Goal: Answer question/provide support: Share knowledge or assist other users

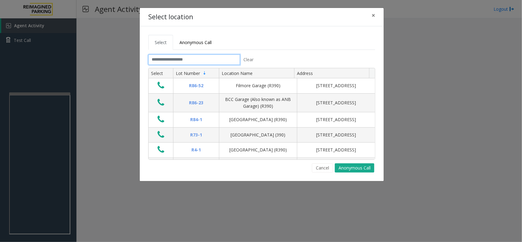
click at [173, 57] on input "text" at bounding box center [194, 59] width 92 height 10
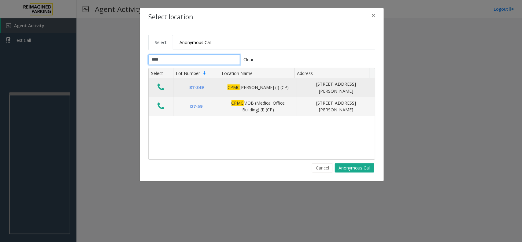
type input "****"
click at [159, 84] on icon "Data table" at bounding box center [161, 87] width 7 height 9
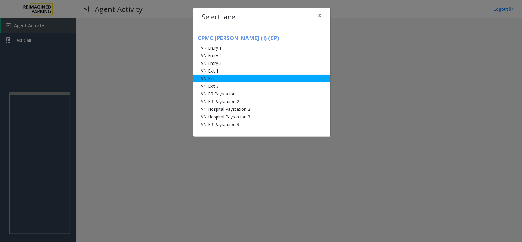
click at [225, 79] on li "VN Exit 2" at bounding box center [261, 79] width 137 height 8
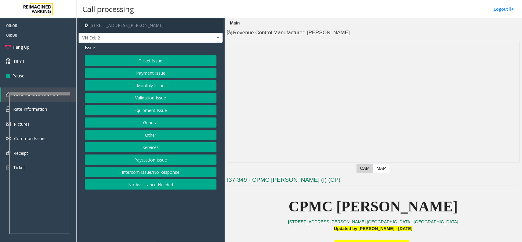
click at [161, 84] on button "Monthly Issue" at bounding box center [151, 85] width 132 height 10
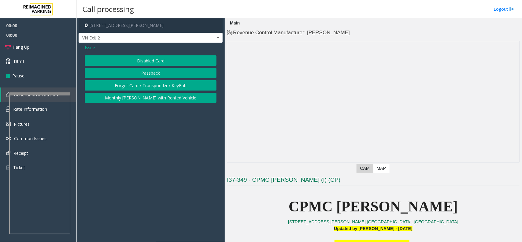
click at [161, 57] on button "Disabled Card" at bounding box center [151, 60] width 132 height 10
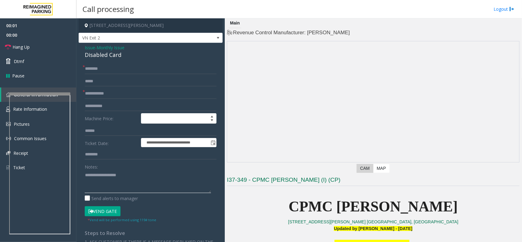
click at [127, 186] on textarea at bounding box center [148, 181] width 126 height 23
click at [113, 54] on div "Disabled Card" at bounding box center [151, 55] width 132 height 8
click at [103, 180] on textarea at bounding box center [148, 181] width 126 height 23
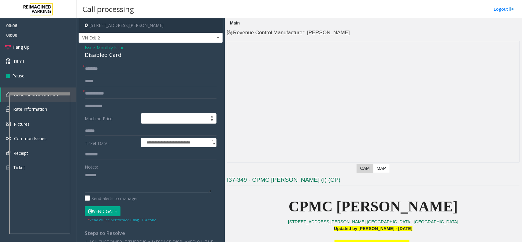
paste textarea "**********"
click at [115, 176] on textarea at bounding box center [148, 181] width 126 height 23
click at [105, 59] on div "Disabled Card" at bounding box center [151, 55] width 132 height 8
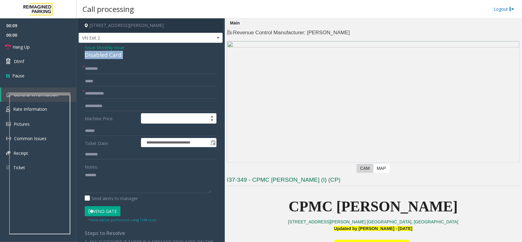
copy div "Disabled Card"
click at [116, 182] on textarea at bounding box center [148, 181] width 126 height 23
paste textarea "**********"
type textarea "**********"
click at [107, 93] on input "text" at bounding box center [151, 93] width 132 height 10
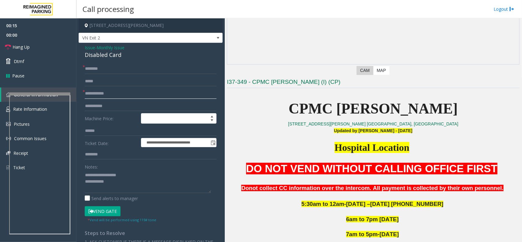
scroll to position [230, 0]
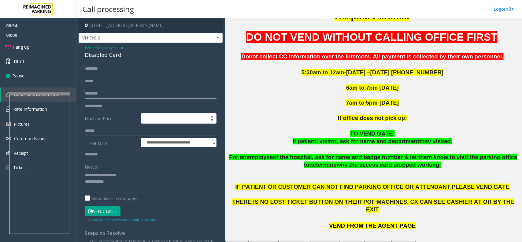
type input "********"
click at [116, 74] on input "text" at bounding box center [151, 69] width 132 height 10
type input "*****"
drag, startPoint x: 92, startPoint y: 69, endPoint x: 197, endPoint y: 60, distance: 105.6
click at [197, 60] on div "**********" at bounding box center [151, 208] width 144 height 330
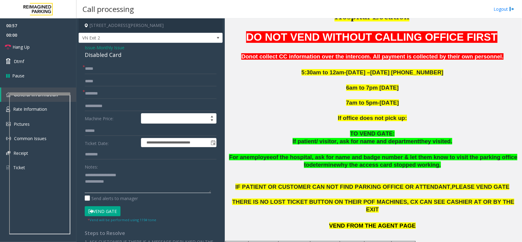
click at [122, 187] on textarea at bounding box center [148, 181] width 126 height 23
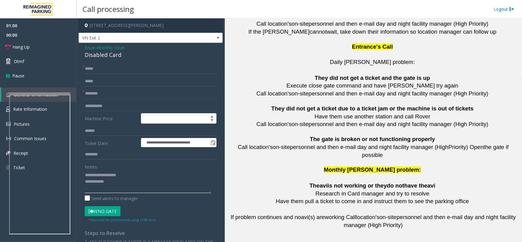
scroll to position [1361, 0]
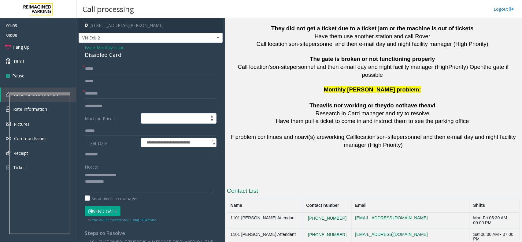
copy tr "415.600.8994"
drag, startPoint x: 339, startPoint y: 204, endPoint x: 301, endPoint y: 208, distance: 38.5
click at [121, 184] on textarea at bounding box center [148, 181] width 126 height 23
type textarea "**********"
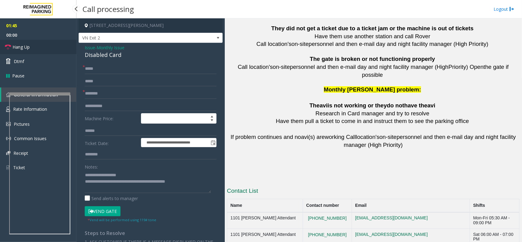
click at [31, 43] on link "Hang Up" at bounding box center [38, 47] width 77 height 14
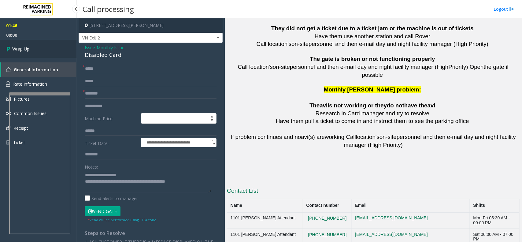
click at [31, 43] on link "Wrap Up" at bounding box center [38, 49] width 77 height 18
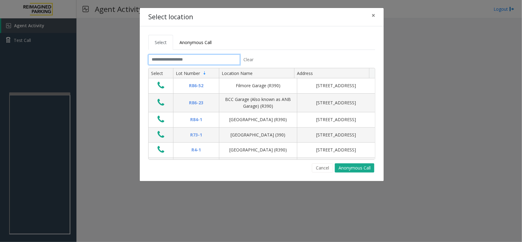
click at [212, 64] on input "text" at bounding box center [194, 59] width 92 height 10
drag, startPoint x: 225, startPoint y: 42, endPoint x: 157, endPoint y: 45, distance: 68.6
click at [157, 45] on ul "Select Anonymous Call" at bounding box center [261, 42] width 227 height 15
click at [253, 39] on ul "Select Anonymous Call" at bounding box center [261, 42] width 227 height 15
drag, startPoint x: 253, startPoint y: 39, endPoint x: 160, endPoint y: 44, distance: 92.9
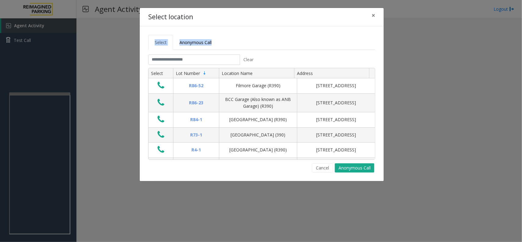
click at [160, 44] on ul "Select Anonymous Call" at bounding box center [261, 42] width 227 height 15
click at [294, 38] on ul "Select Anonymous Call" at bounding box center [261, 42] width 227 height 15
drag, startPoint x: 288, startPoint y: 41, endPoint x: 153, endPoint y: 48, distance: 134.8
click at [153, 48] on ul "Select Anonymous Call" at bounding box center [261, 42] width 227 height 15
click at [261, 39] on ul "Select Anonymous Call" at bounding box center [261, 42] width 227 height 15
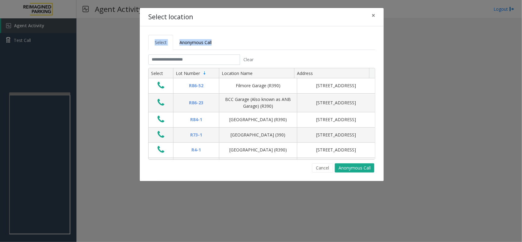
drag, startPoint x: 253, startPoint y: 40, endPoint x: 156, endPoint y: 45, distance: 97.5
click at [156, 45] on ul "Select Anonymous Call" at bounding box center [261, 42] width 227 height 15
click at [250, 46] on ul "Select Anonymous Call" at bounding box center [261, 42] width 227 height 15
click at [371, 17] on button "×" at bounding box center [374, 15] width 12 height 15
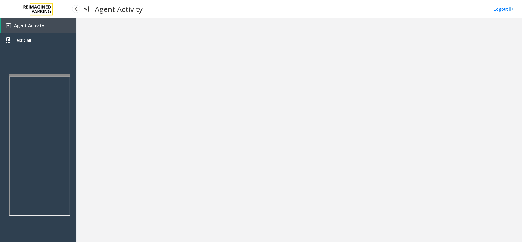
click at [53, 68] on app-root "Agent Activity Test Call × Close Powered by Umojo © 2025 Agent Activity Logout ×" at bounding box center [261, 121] width 522 height 242
click at [47, 29] on link "Agent Activity" at bounding box center [38, 25] width 75 height 15
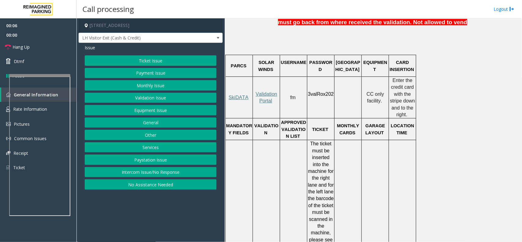
scroll to position [191, 0]
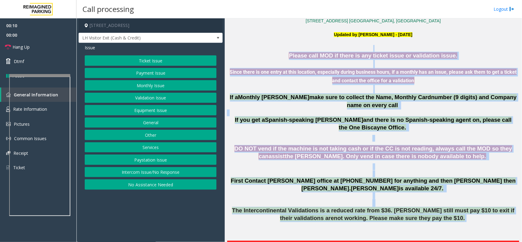
drag, startPoint x: 296, startPoint y: 51, endPoint x: 487, endPoint y: 199, distance: 242.2
click at [417, 207] on span "The Intercontinental Validations is a reduced rate from $36. [PERSON_NAME] stil…" at bounding box center [373, 214] width 283 height 14
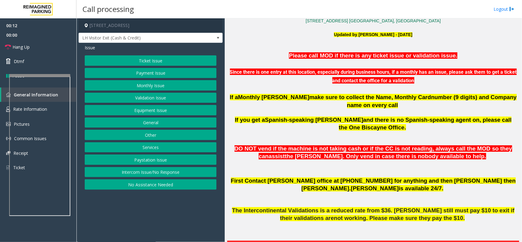
click at [136, 64] on button "Ticket Issue" at bounding box center [151, 60] width 132 height 10
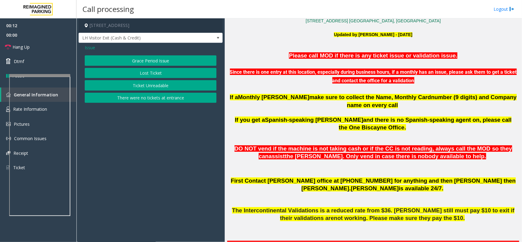
click at [175, 62] on button "Grace Period Issue" at bounding box center [151, 60] width 132 height 10
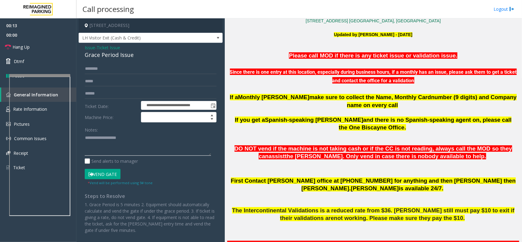
click at [133, 134] on textarea at bounding box center [148, 144] width 126 height 23
click at [54, 73] on link "Pause" at bounding box center [38, 76] width 77 height 14
click at [54, 73] on link "Resume" at bounding box center [38, 76] width 77 height 14
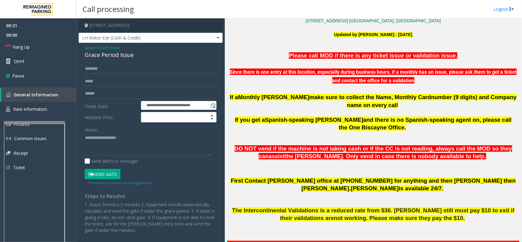
click at [51, 124] on div at bounding box center [34, 193] width 61 height 144
click at [51, 110] on link "Rate Information" at bounding box center [38, 109] width 77 height 15
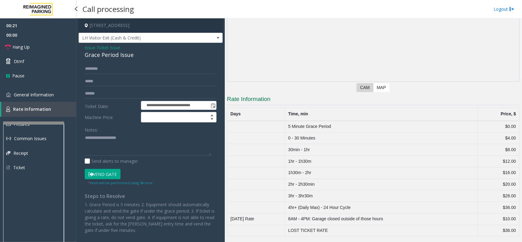
scroll to position [81, 0]
click at [92, 50] on span "Issue" at bounding box center [90, 47] width 10 height 6
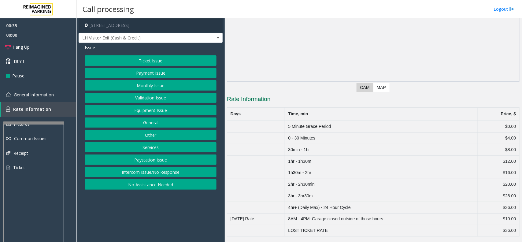
click at [163, 122] on button "General" at bounding box center [151, 123] width 132 height 10
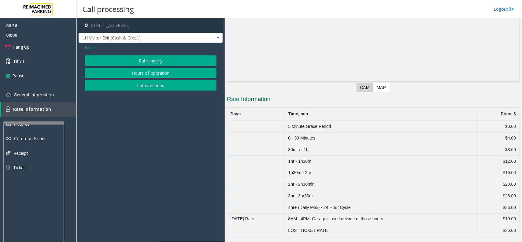
click at [155, 60] on button "Rate Inquiry" at bounding box center [151, 60] width 132 height 10
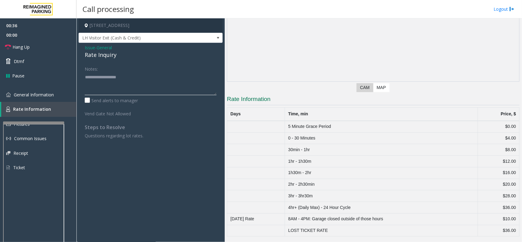
click at [137, 84] on textarea at bounding box center [151, 83] width 132 height 23
click at [281, 149] on tr "30min - 1hr $8.00" at bounding box center [373, 150] width 293 height 12
click at [319, 152] on td "30min - 1hr" at bounding box center [381, 150] width 193 height 12
drag, startPoint x: 321, startPoint y: 152, endPoint x: 281, endPoint y: 149, distance: 40.2
click at [281, 149] on tr "30min - 1hr $8.00" at bounding box center [373, 150] width 293 height 12
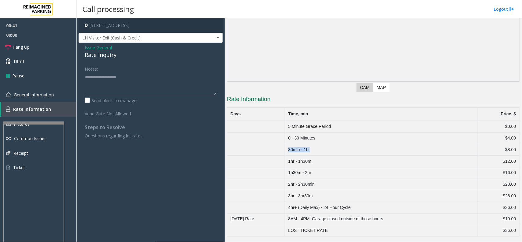
click at [320, 150] on td "30min - 1hr" at bounding box center [381, 150] width 193 height 12
drag, startPoint x: 323, startPoint y: 147, endPoint x: 288, endPoint y: 149, distance: 35.5
click at [288, 149] on tr "30min - 1hr $8.00" at bounding box center [373, 150] width 293 height 12
click at [328, 153] on td "30min - 1hr" at bounding box center [381, 150] width 193 height 12
drag, startPoint x: 331, startPoint y: 151, endPoint x: 290, endPoint y: 150, distance: 41.3
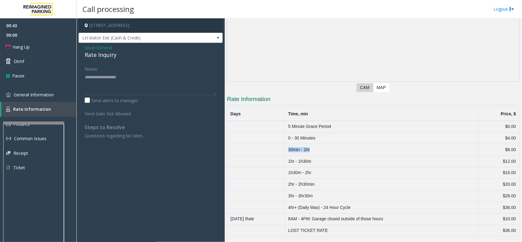
click at [290, 150] on td "30min - 1hr" at bounding box center [381, 150] width 193 height 12
click at [335, 152] on td "30min - 1hr" at bounding box center [381, 150] width 193 height 12
drag, startPoint x: 333, startPoint y: 148, endPoint x: 244, endPoint y: 147, distance: 89.1
click at [244, 147] on tr "30min - 1hr $8.00" at bounding box center [373, 150] width 293 height 12
click at [331, 148] on td "30min - 1hr" at bounding box center [381, 150] width 193 height 12
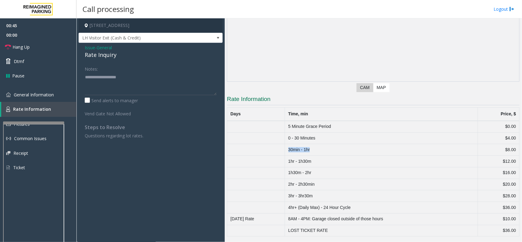
drag, startPoint x: 327, startPoint y: 148, endPoint x: 289, endPoint y: 148, distance: 38.3
click at [289, 148] on tr "30min - 1hr $8.00" at bounding box center [373, 150] width 293 height 12
click at [322, 149] on td "30min - 1hr" at bounding box center [381, 150] width 193 height 12
drag, startPoint x: 322, startPoint y: 149, endPoint x: 279, endPoint y: 149, distance: 43.2
click at [279, 149] on tr "30min - 1hr $8.00" at bounding box center [373, 150] width 293 height 12
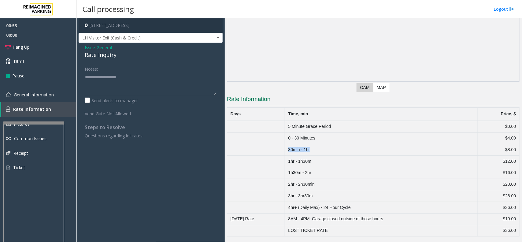
click at [324, 149] on td "30min - 1hr" at bounding box center [381, 150] width 193 height 12
drag, startPoint x: 324, startPoint y: 149, endPoint x: 294, endPoint y: 149, distance: 30.6
click at [294, 149] on td "30min - 1hr" at bounding box center [381, 150] width 193 height 12
click at [348, 152] on td "30min - 1hr" at bounding box center [381, 150] width 193 height 12
click at [56, 96] on link "General Information" at bounding box center [38, 95] width 77 height 14
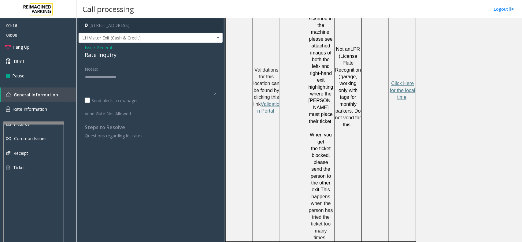
scroll to position [574, 0]
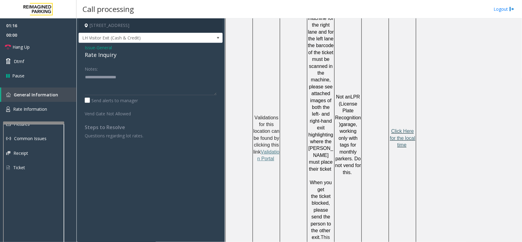
drag, startPoint x: 409, startPoint y: 88, endPoint x: 408, endPoint y: 100, distance: 12.3
click at [408, 97] on td "Click Here for the local time" at bounding box center [402, 138] width 27 height 302
click at [408, 129] on span "Click Here for the local time" at bounding box center [402, 138] width 25 height 19
click at [59, 103] on link "Rate Information" at bounding box center [38, 109] width 77 height 15
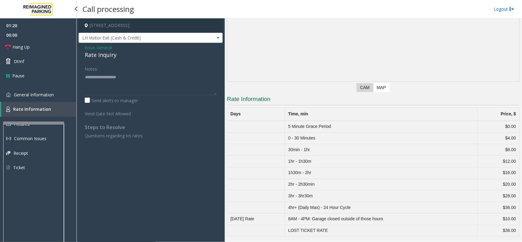
scroll to position [81, 0]
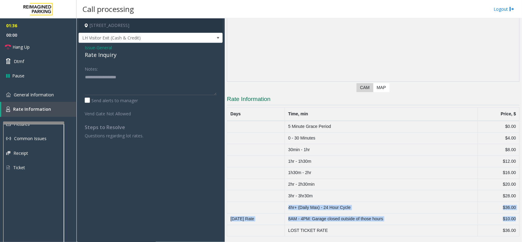
drag, startPoint x: 511, startPoint y: 218, endPoint x: 260, endPoint y: 210, distance: 251.4
click at [261, 210] on tbody "5 Minute Grace Period $0.00 0 - 30 Minutes $4.00 30min - 1hr $8.00 1hr - 1h30m …" at bounding box center [373, 179] width 293 height 116
click at [41, 95] on span "General Information" at bounding box center [34, 95] width 40 height 6
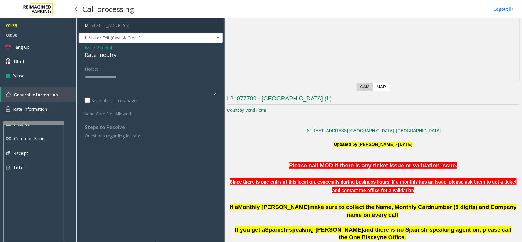
scroll to position [574, 0]
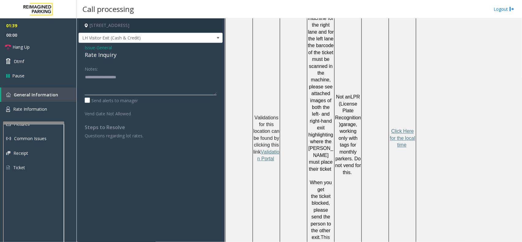
click at [110, 86] on textarea at bounding box center [151, 83] width 132 height 23
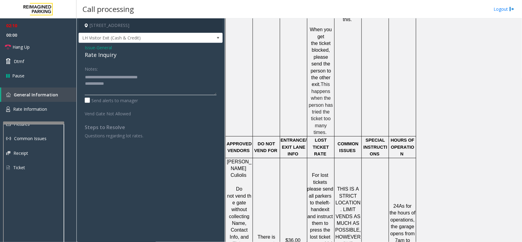
scroll to position [968, 0]
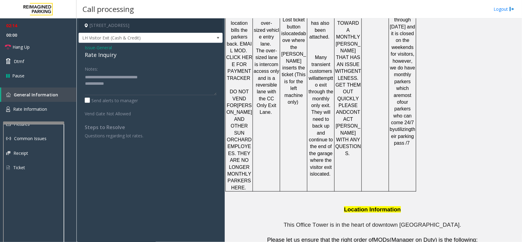
copy button "786.910.0764"
drag, startPoint x: 322, startPoint y: 230, endPoint x: 286, endPoint y: 230, distance: 35.2
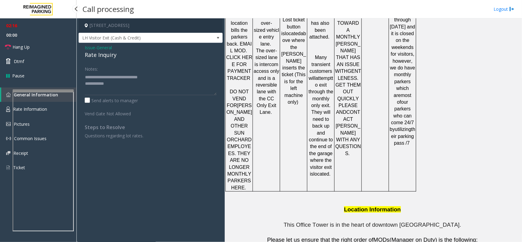
click at [58, 89] on div at bounding box center [43, 90] width 61 height 2
click at [145, 86] on textarea at bounding box center [151, 83] width 132 height 23
copy tr "[PERSON_NAME] 786.910.0764"
drag, startPoint x: 318, startPoint y: 230, endPoint x: 230, endPoint y: 232, distance: 88.2
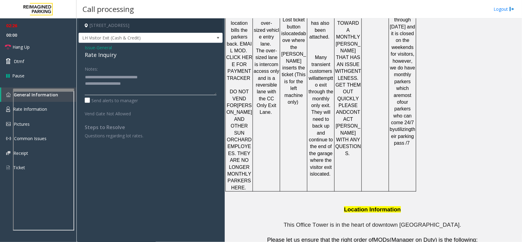
click at [147, 85] on textarea at bounding box center [151, 83] width 132 height 23
paste textarea "**********"
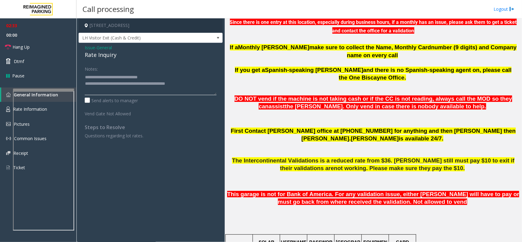
scroll to position [203, 0]
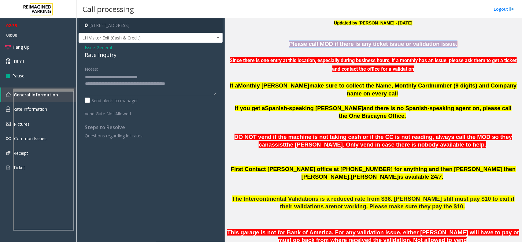
drag, startPoint x: 296, startPoint y: 45, endPoint x: 460, endPoint y: 48, distance: 163.8
click at [460, 48] on p "Please call MOD if there is any ticket issue or validation issue." at bounding box center [373, 44] width 293 height 8
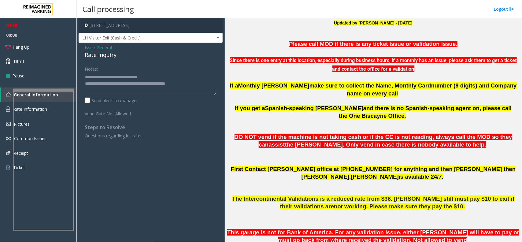
click at [360, 54] on p "Since there is one entry at this location, especially during business hours, if…" at bounding box center [373, 60] width 293 height 25
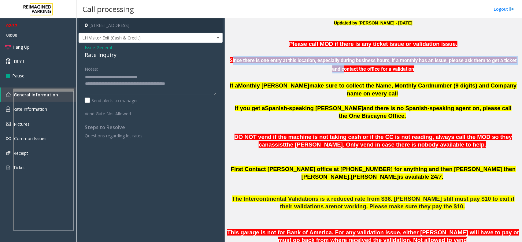
drag, startPoint x: 236, startPoint y: 64, endPoint x: 349, endPoint y: 66, distance: 113.3
click at [349, 66] on p "Since there is one entry at this location, especially during business hours, if…" at bounding box center [373, 60] width 293 height 25
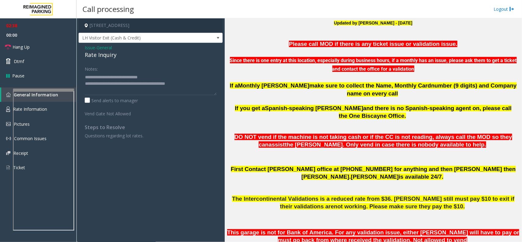
click at [380, 65] on span "Since there is one entry at this location, especially during business hours, if…" at bounding box center [373, 64] width 287 height 15
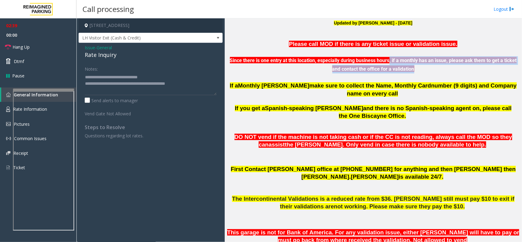
drag, startPoint x: 394, startPoint y: 60, endPoint x: 475, endPoint y: 69, distance: 81.1
click at [475, 69] on p "Since there is one entry at this location, especially during business hours, if…" at bounding box center [373, 60] width 293 height 25
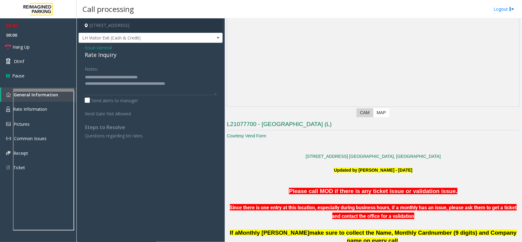
scroll to position [126, 0]
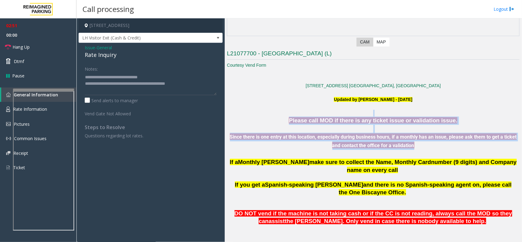
drag, startPoint x: 297, startPoint y: 116, endPoint x: 436, endPoint y: 151, distance: 143.3
click at [433, 150] on p at bounding box center [373, 154] width 293 height 8
drag, startPoint x: 432, startPoint y: 149, endPoint x: 291, endPoint y: 116, distance: 144.5
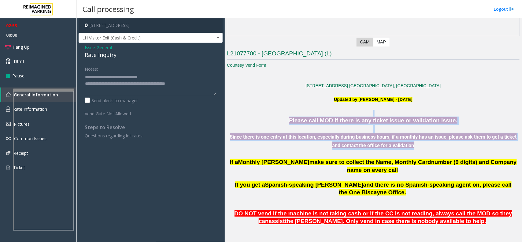
click at [290, 116] on p at bounding box center [373, 113] width 293 height 7
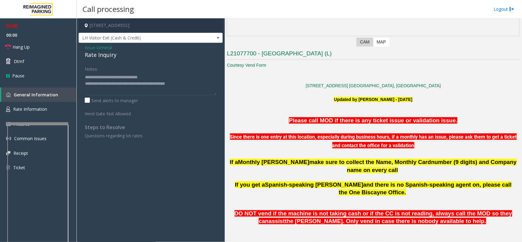
click at [50, 124] on div at bounding box center [37, 123] width 61 height 2
click at [48, 108] on link "Rate Information" at bounding box center [38, 109] width 77 height 15
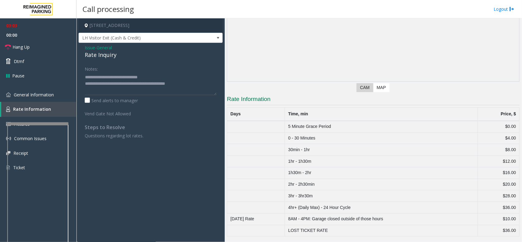
drag, startPoint x: 397, startPoint y: 219, endPoint x: 282, endPoint y: 218, distance: 114.8
click at [282, 218] on tr "[DATE] Rate 8AM - 4PM: Garage closed outside of those hours $10.00" at bounding box center [373, 219] width 293 height 12
click at [206, 81] on textarea at bounding box center [151, 83] width 132 height 23
click at [205, 84] on textarea at bounding box center [151, 83] width 132 height 23
click at [50, 45] on link "Hang Up" at bounding box center [38, 47] width 77 height 14
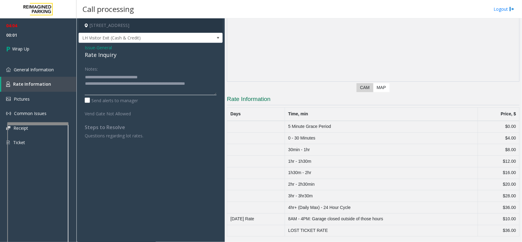
click at [123, 94] on textarea at bounding box center [151, 83] width 132 height 23
type textarea "**********"
click at [46, 43] on link "Wrap Up" at bounding box center [38, 49] width 77 height 18
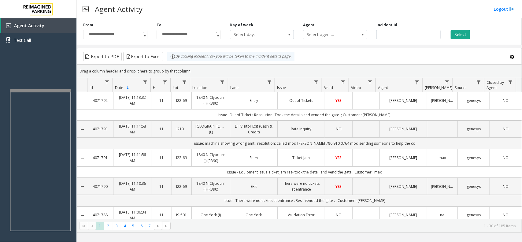
click at [62, 89] on div at bounding box center [40, 90] width 61 height 2
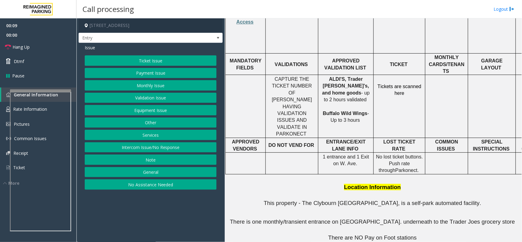
scroll to position [279, 0]
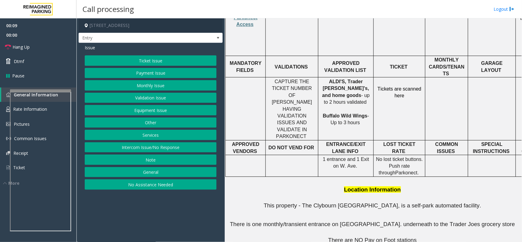
click at [160, 113] on button "Equipment Issue" at bounding box center [151, 110] width 132 height 10
click at [152, 84] on button "Out of Tickets" at bounding box center [151, 85] width 132 height 10
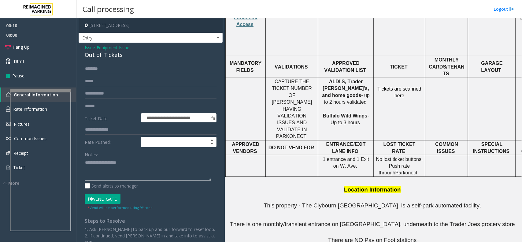
click at [122, 176] on textarea at bounding box center [148, 169] width 126 height 23
click at [108, 55] on div "Out of Tickets" at bounding box center [151, 55] width 132 height 8
copy div "Out of Tickets"
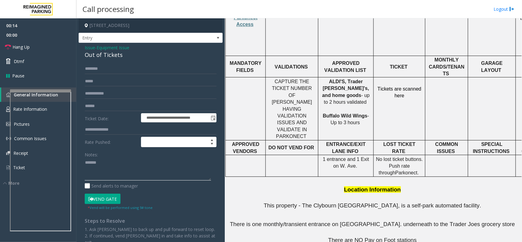
click at [116, 161] on textarea at bounding box center [148, 169] width 126 height 23
paste textarea "**********"
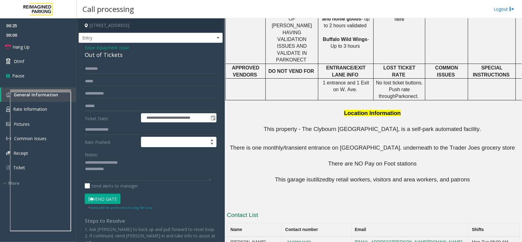
copy button "[PHONE_NUMBER]"
drag, startPoint x: 322, startPoint y: 210, endPoint x: 279, endPoint y: 208, distance: 42.9
click at [114, 174] on textarea at bounding box center [148, 169] width 126 height 23
drag, startPoint x: 324, startPoint y: 211, endPoint x: 270, endPoint y: 211, distance: 53.6
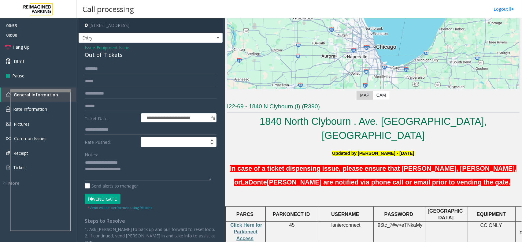
scroll to position [126, 0]
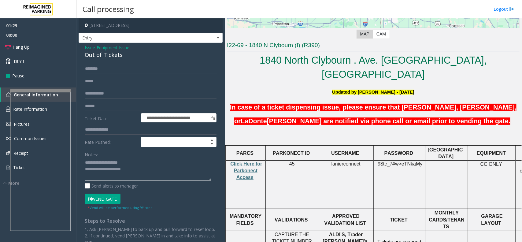
click at [142, 171] on textarea at bounding box center [148, 169] width 126 height 23
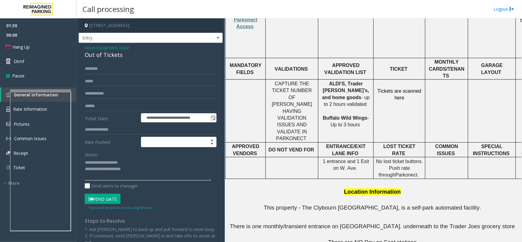
scroll to position [356, 0]
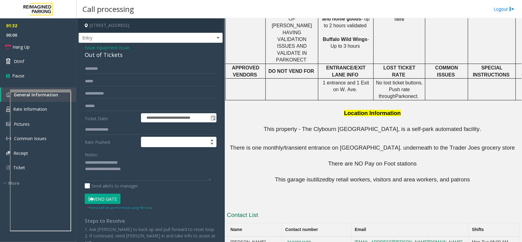
copy tr "[PERSON_NAME] (call first) [PHONE_NUMBER]"
drag, startPoint x: 316, startPoint y: 213, endPoint x: 230, endPoint y: 215, distance: 85.7
click at [150, 172] on textarea at bounding box center [148, 169] width 126 height 23
paste textarea "**********"
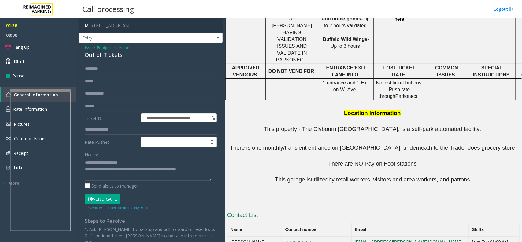
click at [109, 198] on button "Vend Gate" at bounding box center [103, 199] width 36 height 10
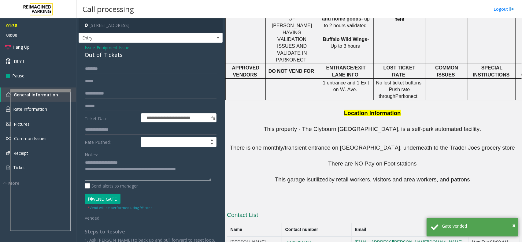
click at [204, 170] on textarea at bounding box center [148, 169] width 126 height 23
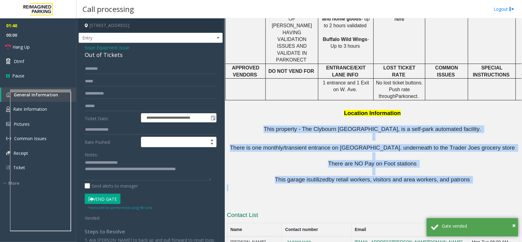
drag, startPoint x: 272, startPoint y: 84, endPoint x: 481, endPoint y: 146, distance: 218.0
click at [481, 146] on div "PARCS PARKONECT ID USERNAME PASSWORD PARIS EQUIPMENT CARD INSERTION Click Here …" at bounding box center [373, 60] width 293 height 289
click at [374, 185] on p at bounding box center [373, 192] width 293 height 14
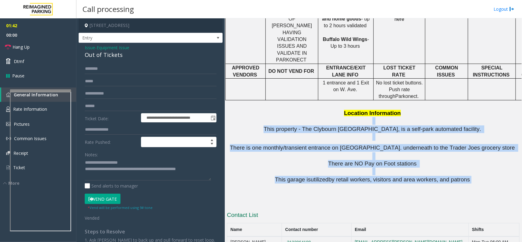
drag, startPoint x: 469, startPoint y: 139, endPoint x: 290, endPoint y: 77, distance: 189.6
click at [290, 77] on div "PARCS PARKONECT ID USERNAME PASSWORD PARIS EQUIPMENT CARD INSERTION Click Here …" at bounding box center [373, 60] width 293 height 289
click at [270, 125] on p "This property - The Clybourn [GEOGRAPHIC_DATA], is a self-park automated facili…" at bounding box center [373, 129] width 293 height 8
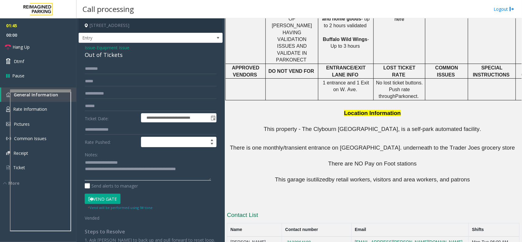
click at [203, 170] on textarea at bounding box center [148, 169] width 126 height 23
click at [36, 41] on link "Hang Up" at bounding box center [38, 47] width 77 height 14
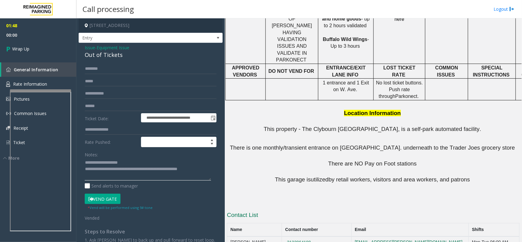
click at [203, 169] on textarea at bounding box center [148, 169] width 126 height 23
type textarea "**********"
click at [32, 43] on link "Wrap Up" at bounding box center [38, 49] width 77 height 18
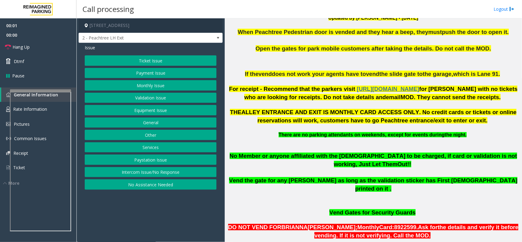
scroll to position [191, 0]
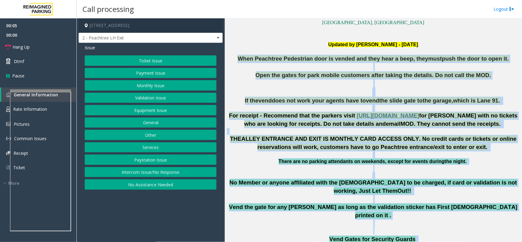
drag, startPoint x: 249, startPoint y: 56, endPoint x: 487, endPoint y: 230, distance: 295.2
click at [453, 228] on p at bounding box center [373, 231] width 293 height 7
drag, startPoint x: 423, startPoint y: 213, endPoint x: 234, endPoint y: 53, distance: 247.5
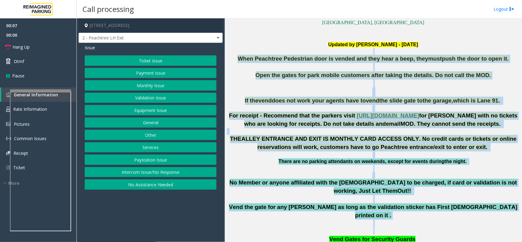
click at [244, 53] on p at bounding box center [373, 51] width 293 height 7
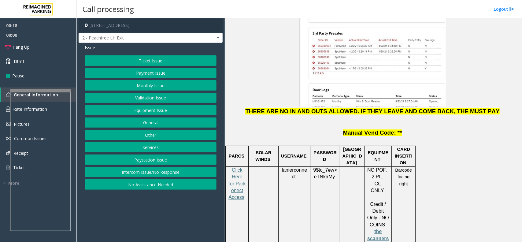
scroll to position [803, 0]
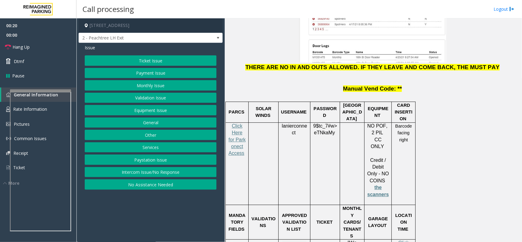
drag, startPoint x: 410, startPoint y: 92, endPoint x: 395, endPoint y: 72, distance: 25.1
click at [396, 123] on p "Barcode facing right" at bounding box center [403, 133] width 19 height 21
drag, startPoint x: 396, startPoint y: 76, endPoint x: 409, endPoint y: 100, distance: 27.2
click at [409, 122] on td "Barcode facing right" at bounding box center [404, 163] width 24 height 83
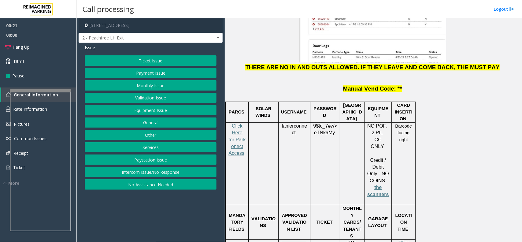
click at [409, 122] on td "Barcode facing right" at bounding box center [404, 163] width 24 height 83
drag, startPoint x: 410, startPoint y: 100, endPoint x: 395, endPoint y: 80, distance: 24.6
click at [395, 122] on td "Barcode facing right" at bounding box center [404, 163] width 24 height 83
click at [395, 123] on p "Barcode facing right" at bounding box center [403, 133] width 19 height 21
drag, startPoint x: 395, startPoint y: 77, endPoint x: 408, endPoint y: 93, distance: 20.3
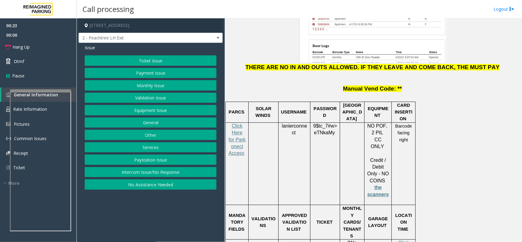
click at [408, 123] on p "Barcode facing right" at bounding box center [403, 133] width 19 height 21
click at [146, 150] on button "Services" at bounding box center [151, 147] width 132 height 10
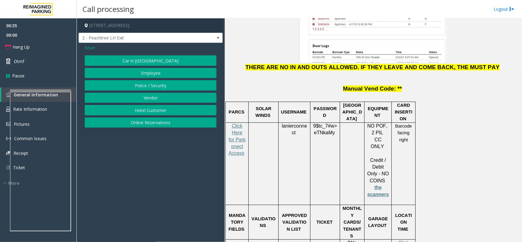
click at [153, 122] on button "Online Reservations" at bounding box center [151, 123] width 132 height 10
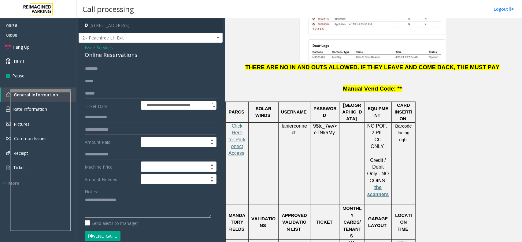
click at [111, 202] on textarea at bounding box center [148, 206] width 126 height 23
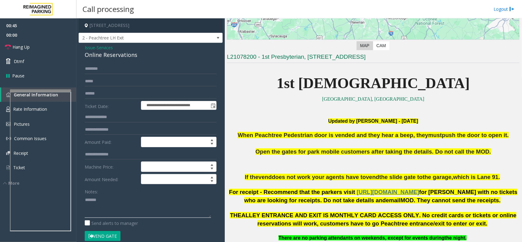
scroll to position [306, 0]
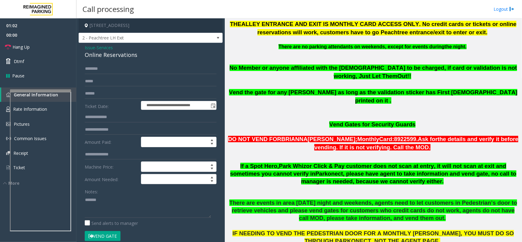
click at [125, 56] on div "Online Reservations" at bounding box center [151, 55] width 132 height 8
copy div "Online Reservations"
click at [125, 205] on textarea at bounding box center [148, 206] width 126 height 23
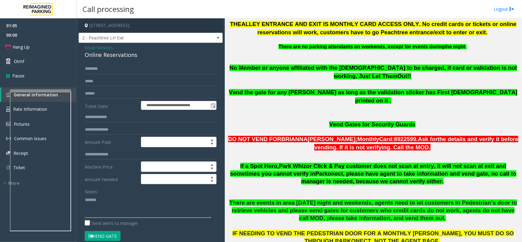
paste textarea "**********"
type textarea "**********"
click at [95, 94] on input "text" at bounding box center [151, 93] width 132 height 10
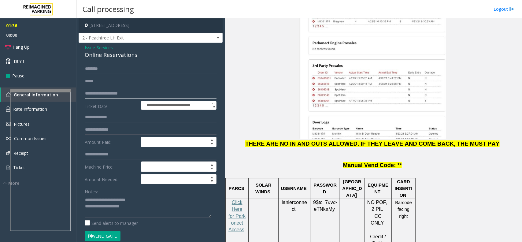
scroll to position [842, 0]
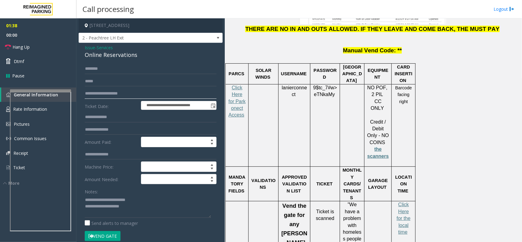
type input "**********"
click at [113, 230] on form "**********" at bounding box center [151, 156] width 132 height 184
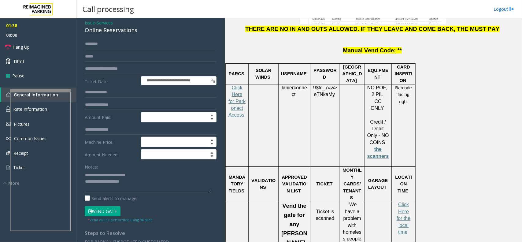
scroll to position [38, 0]
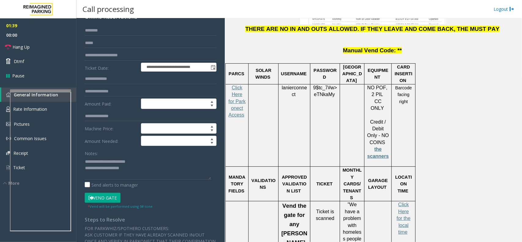
click at [109, 194] on button "Vend Gate" at bounding box center [103, 198] width 36 height 10
click at [110, 196] on button "Vend Gate" at bounding box center [103, 198] width 36 height 10
click at [158, 164] on textarea at bounding box center [148, 168] width 126 height 23
click at [152, 170] on textarea at bounding box center [148, 168] width 126 height 23
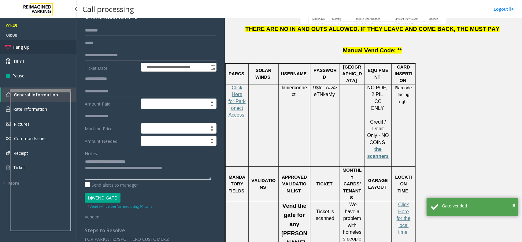
type textarea "**********"
click at [40, 53] on link "Hang Up" at bounding box center [38, 47] width 77 height 14
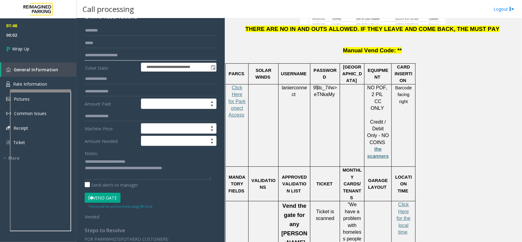
drag, startPoint x: 136, startPoint y: 51, endPoint x: 105, endPoint y: 56, distance: 31.6
click at [105, 56] on input "**********" at bounding box center [151, 55] width 132 height 10
click at [40, 39] on span "00:03" at bounding box center [38, 34] width 77 height 9
click at [40, 40] on link "Wrap Up" at bounding box center [38, 49] width 77 height 18
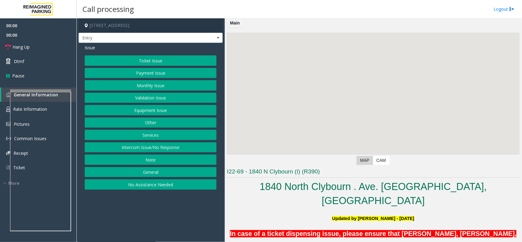
scroll to position [230, 0]
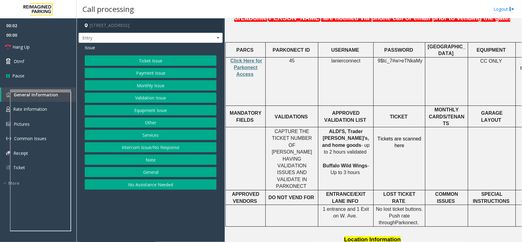
click at [163, 112] on button "Equipment Issue" at bounding box center [151, 110] width 132 height 10
click at [155, 84] on button "Out of Tickets" at bounding box center [151, 85] width 132 height 10
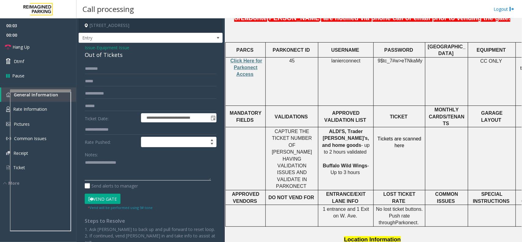
click at [120, 164] on textarea at bounding box center [148, 169] width 126 height 23
click at [101, 195] on button "Vend Gate" at bounding box center [103, 199] width 36 height 10
click at [107, 162] on textarea at bounding box center [148, 169] width 126 height 23
click at [112, 54] on div "Out of Tickets" at bounding box center [151, 55] width 132 height 8
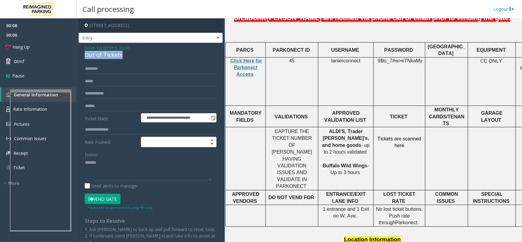
click at [112, 54] on div "Out of Tickets" at bounding box center [151, 55] width 132 height 8
copy div "Out of Tickets"
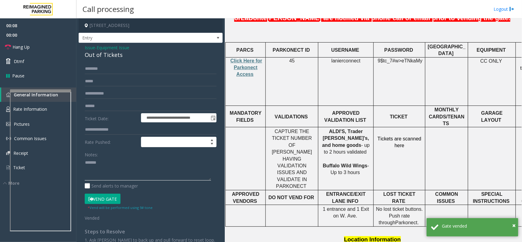
click at [118, 170] on textarea at bounding box center [148, 169] width 126 height 23
paste textarea "**********"
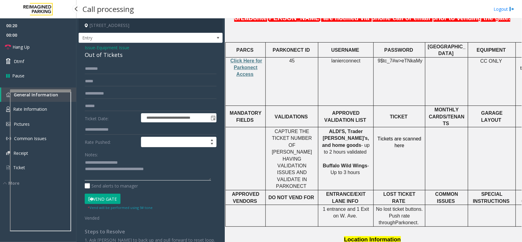
type textarea "**********"
click at [13, 39] on span "00:00" at bounding box center [38, 34] width 77 height 9
click at [22, 44] on span "Hang Up" at bounding box center [21, 47] width 17 height 6
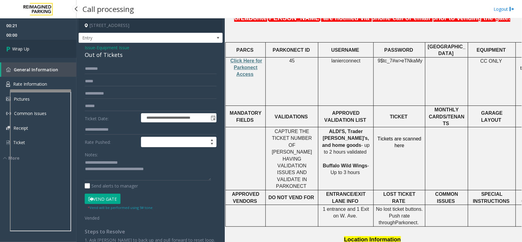
click at [22, 43] on link "Wrap Up" at bounding box center [38, 49] width 77 height 18
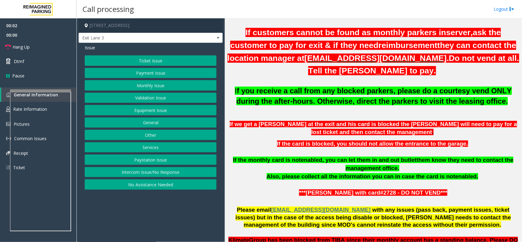
scroll to position [383, 0]
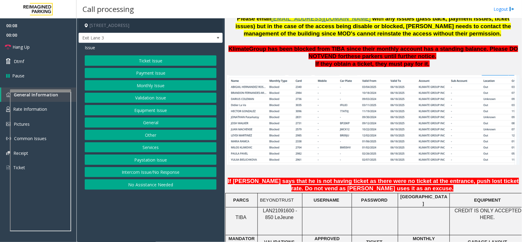
click at [280, 208] on span "LAN21091600 - 850 Le" at bounding box center [280, 214] width 34 height 12
copy span "LAN21091600"
click at [167, 84] on button "Monthly Issue" at bounding box center [151, 85] width 132 height 10
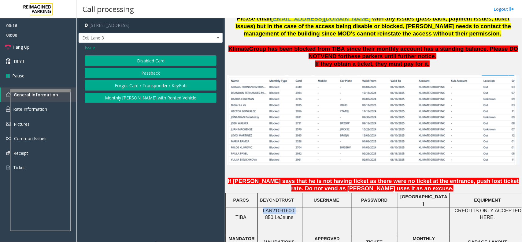
click at [166, 61] on button "Disabled Card" at bounding box center [151, 60] width 132 height 10
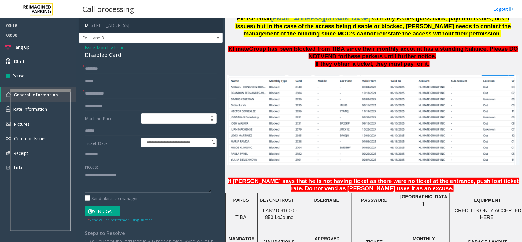
click at [144, 176] on textarea at bounding box center [148, 181] width 126 height 23
click at [116, 51] on div "Disabled Card" at bounding box center [151, 55] width 132 height 8
click at [175, 95] on input "text" at bounding box center [151, 93] width 132 height 10
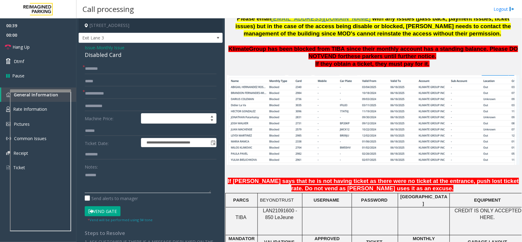
click at [126, 172] on textarea at bounding box center [148, 181] width 126 height 23
click at [106, 55] on div "Disabled Card" at bounding box center [151, 55] width 132 height 8
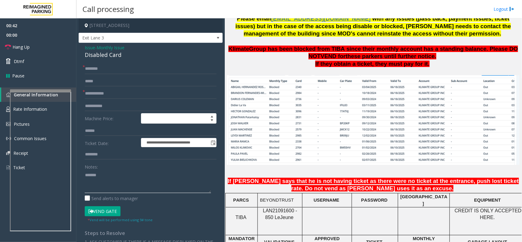
click at [107, 178] on textarea at bounding box center [148, 181] width 126 height 23
paste textarea "**********"
type textarea "**********"
click at [118, 96] on input "text" at bounding box center [151, 93] width 132 height 10
type input "**********"
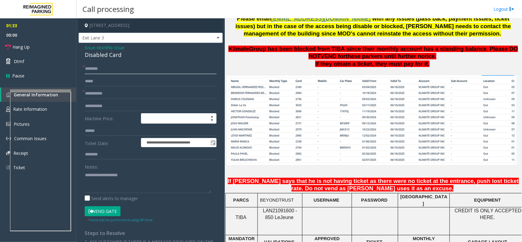
click at [107, 68] on input "text" at bounding box center [151, 69] width 132 height 10
type input "*********"
click at [111, 207] on button "Vend Gate" at bounding box center [103, 211] width 36 height 10
click at [123, 190] on textarea at bounding box center [148, 181] width 126 height 23
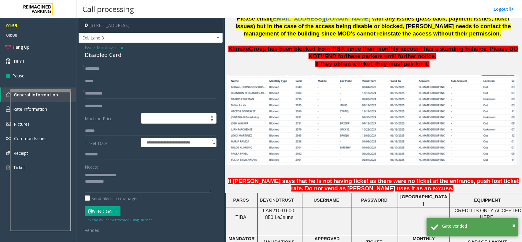
type textarea "**********"
click at [121, 98] on input "**********" at bounding box center [151, 93] width 132 height 10
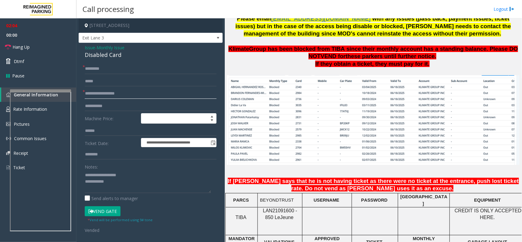
type input "**********"
click at [128, 62] on div "**********" at bounding box center [151, 213] width 144 height 341
drag, startPoint x: 128, startPoint y: 63, endPoint x: 128, endPoint y: 68, distance: 4.9
click at [128, 64] on div "**********" at bounding box center [151, 213] width 144 height 341
click at [128, 70] on input "*********" at bounding box center [151, 69] width 132 height 10
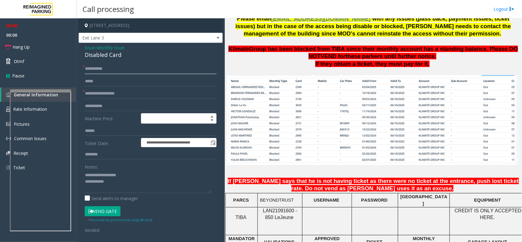
click at [121, 64] on input "*********" at bounding box center [151, 69] width 132 height 10
paste input "********"
type input "**********"
click at [8, 40] on link "Hang Up" at bounding box center [38, 47] width 77 height 14
click at [125, 190] on textarea at bounding box center [148, 181] width 126 height 23
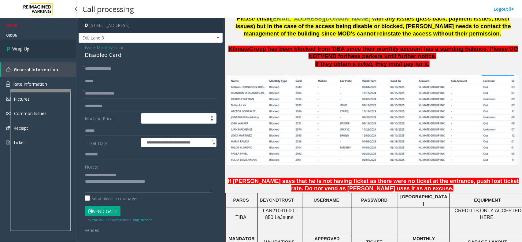
type textarea "**********"
click at [48, 51] on link "Wrap Up" at bounding box center [38, 49] width 77 height 18
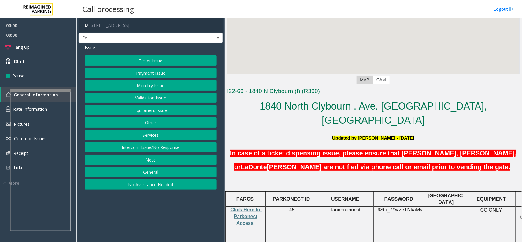
scroll to position [153, 0]
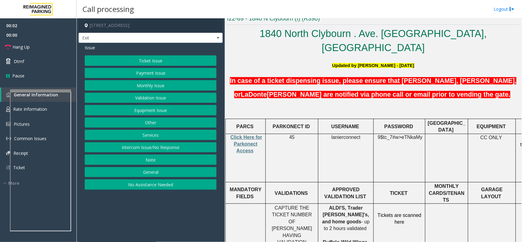
click at [153, 61] on button "Ticket Issue" at bounding box center [151, 60] width 132 height 10
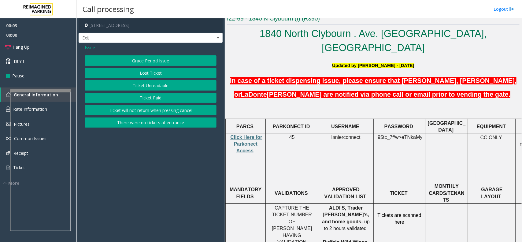
click at [154, 124] on button "There were no tickets at entrance" at bounding box center [151, 123] width 132 height 10
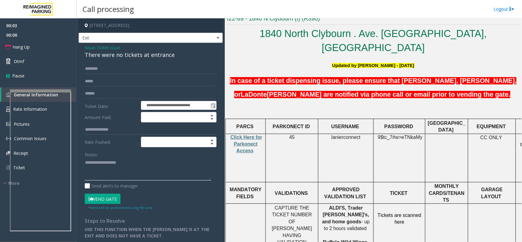
click at [130, 164] on textarea at bounding box center [148, 169] width 126 height 23
click at [100, 196] on button "Vend Gate" at bounding box center [103, 199] width 36 height 10
click at [121, 165] on textarea at bounding box center [148, 169] width 126 height 23
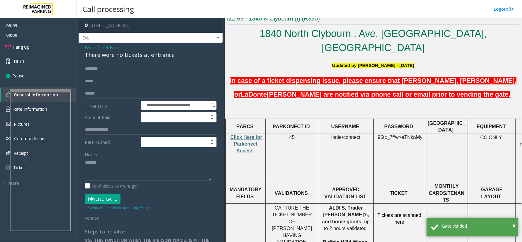
click at [149, 58] on div "There were no tickets at entrance" at bounding box center [151, 55] width 132 height 8
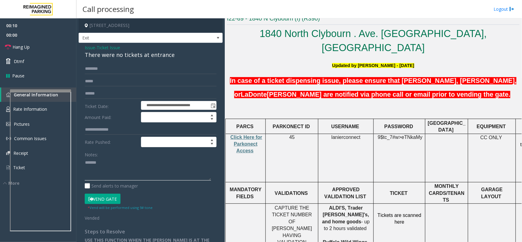
click at [143, 171] on textarea at bounding box center [148, 169] width 126 height 23
paste textarea "**********"
click at [48, 50] on link "Hang Up" at bounding box center [38, 47] width 77 height 14
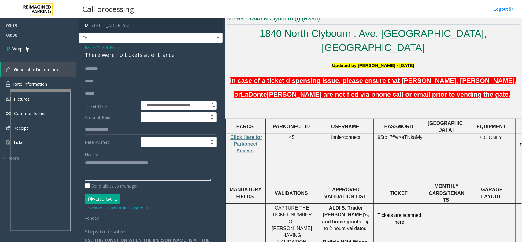
click at [110, 176] on textarea at bounding box center [148, 169] width 126 height 23
type textarea "**********"
click at [34, 47] on link "Wrap Up" at bounding box center [38, 49] width 77 height 18
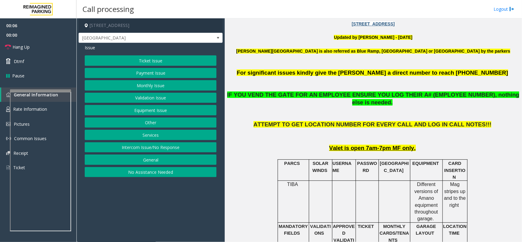
scroll to position [344, 0]
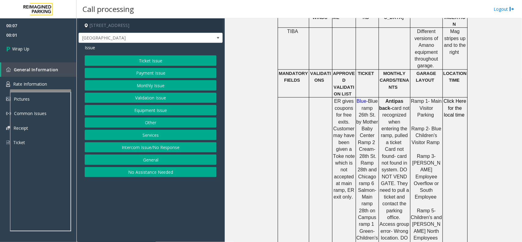
click at [172, 152] on button "Intercom Issue/No Response" at bounding box center [151, 147] width 132 height 10
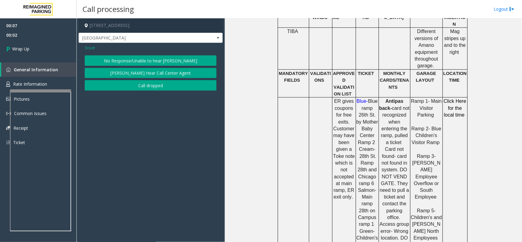
click at [141, 83] on button "Call dropped" at bounding box center [151, 85] width 132 height 10
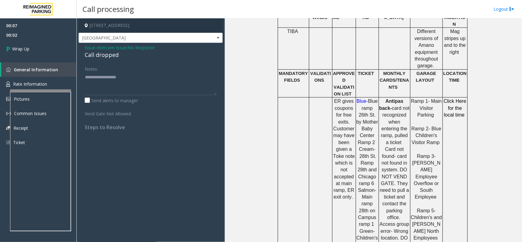
click at [98, 54] on div "Call dropped" at bounding box center [151, 55] width 132 height 8
type textarea "**********"
click at [50, 48] on link "Wrap Up" at bounding box center [38, 49] width 77 height 18
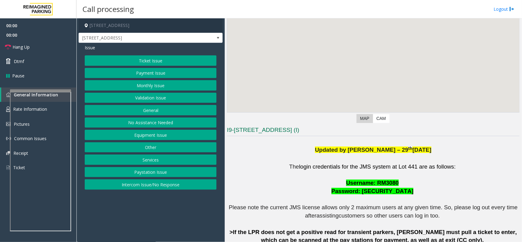
scroll to position [153, 0]
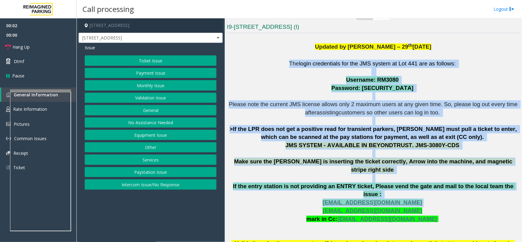
drag, startPoint x: 289, startPoint y: 63, endPoint x: 424, endPoint y: 192, distance: 187.3
click at [424, 192] on p "The login credentials for the JMS system at Lot 441 are as follows: Username: R…" at bounding box center [373, 158] width 293 height 197
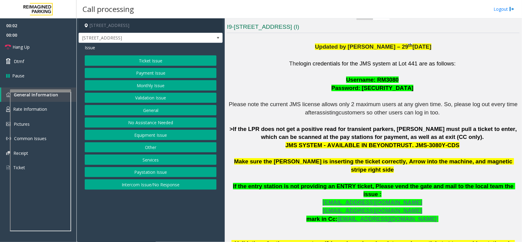
click at [445, 205] on p "The login credentials for the JMS system at Lot 441 are as follows: Username: R…" at bounding box center [373, 158] width 293 height 197
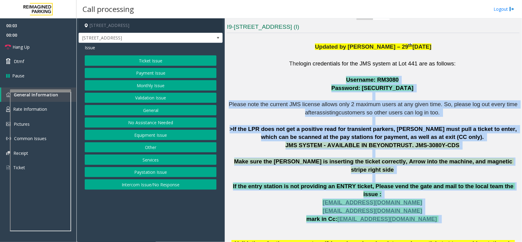
drag, startPoint x: 445, startPoint y: 205, endPoint x: 325, endPoint y: 79, distance: 174.5
click at [325, 79] on p "The login credentials for the JMS system at Lot 441 are as follows: Username: R…" at bounding box center [373, 158] width 293 height 197
click at [323, 79] on p "The login credentials for the JMS system at Lot 441 are as follows: Username: R…" at bounding box center [373, 158] width 293 height 197
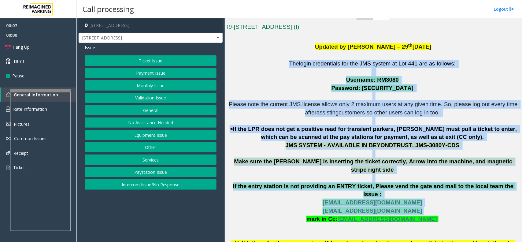
drag, startPoint x: 279, startPoint y: 63, endPoint x: 438, endPoint y: 200, distance: 209.3
click at [438, 200] on p "The login credentials for the JMS system at Lot 441 are as follows: Username: R…" at bounding box center [373, 158] width 293 height 197
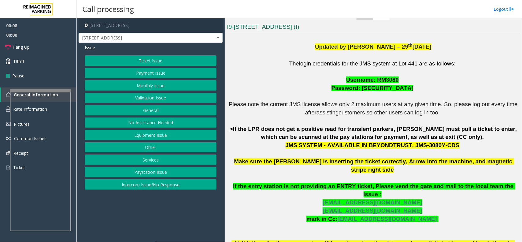
click at [171, 58] on button "Ticket Issue" at bounding box center [151, 60] width 132 height 10
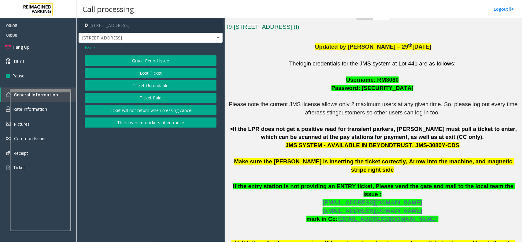
click at [166, 84] on button "Ticket Unreadable" at bounding box center [151, 85] width 132 height 10
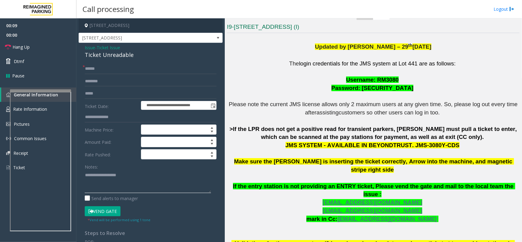
click at [120, 178] on textarea at bounding box center [148, 181] width 126 height 23
click at [111, 58] on div "Ticket Unreadable" at bounding box center [151, 55] width 132 height 8
paste textarea "**********"
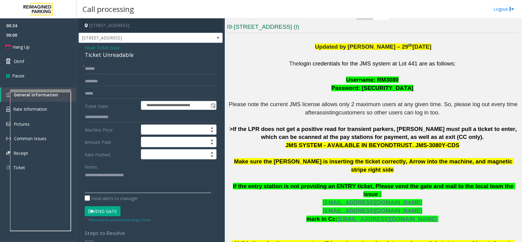
click at [110, 183] on textarea at bounding box center [148, 181] width 126 height 23
type textarea "**********"
click at [113, 78] on input "text" at bounding box center [151, 81] width 132 height 10
click at [113, 74] on input "text" at bounding box center [151, 69] width 132 height 10
type input "**"
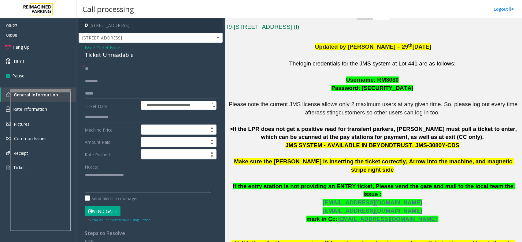
click at [101, 178] on textarea at bounding box center [148, 181] width 126 height 23
click at [89, 176] on textarea at bounding box center [148, 181] width 126 height 23
click at [87, 185] on textarea at bounding box center [148, 181] width 126 height 23
click at [26, 48] on span "Hang Up" at bounding box center [21, 47] width 17 height 6
click at [93, 189] on textarea at bounding box center [148, 181] width 126 height 23
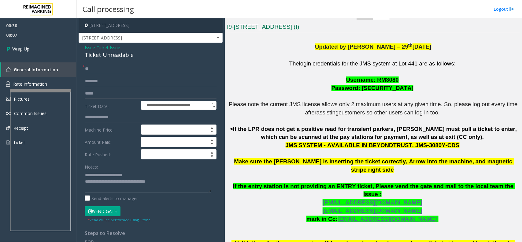
click at [143, 184] on textarea at bounding box center [148, 181] width 126 height 23
type textarea "**********"
click at [46, 52] on link "Wrap Up" at bounding box center [38, 49] width 77 height 18
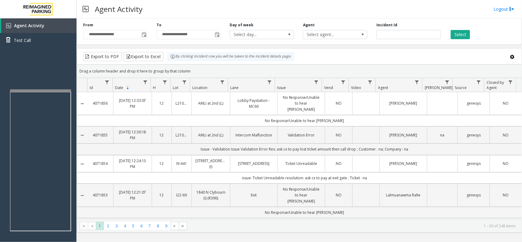
click at [498, 9] on link "Logout" at bounding box center [504, 9] width 21 height 6
